Goal: Find specific page/section: Find specific page/section

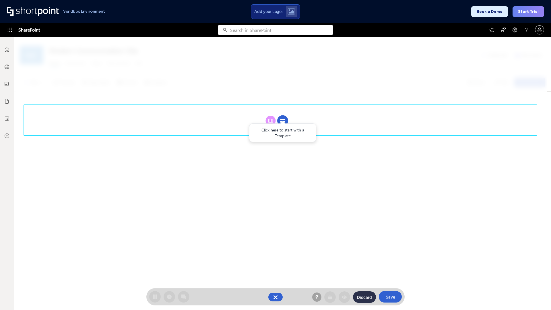
click at [283, 115] on circle at bounding box center [282, 120] width 11 height 11
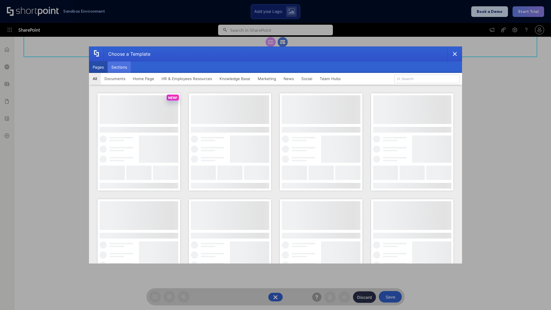
click at [119, 67] on button "Sections" at bounding box center [119, 66] width 23 height 11
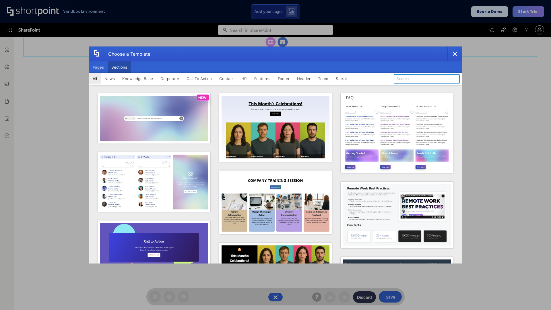
type input "Footer 5"
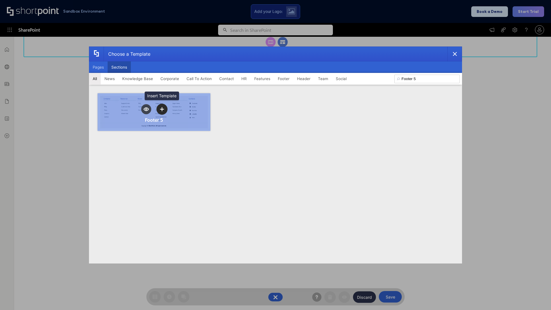
click at [162, 109] on icon "template selector" at bounding box center [162, 109] width 4 height 4
